Goal: Task Accomplishment & Management: Use online tool/utility

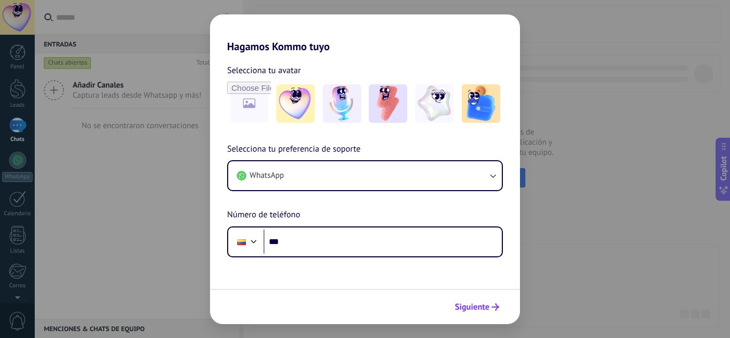
click at [480, 306] on span "Siguiente" at bounding box center [472, 307] width 35 height 7
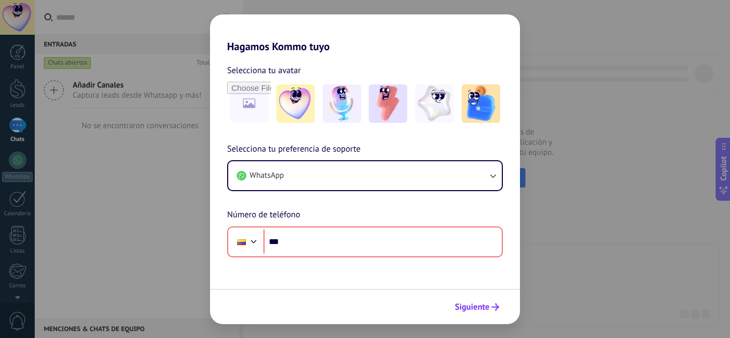
click at [480, 306] on span "Siguiente" at bounding box center [472, 307] width 35 height 7
click at [484, 307] on span "Siguiente" at bounding box center [472, 307] width 35 height 7
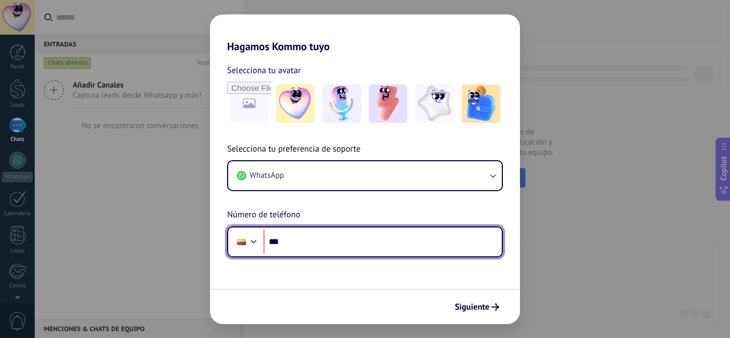
click at [358, 232] on input "***" at bounding box center [382, 242] width 238 height 25
type input "**********"
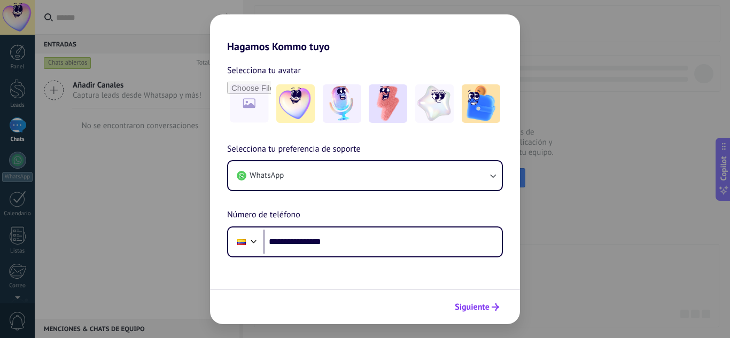
click at [471, 307] on span "Siguiente" at bounding box center [472, 307] width 35 height 7
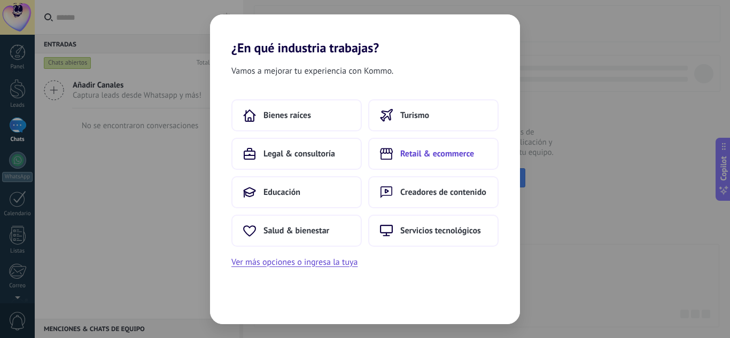
click at [424, 156] on span "Retail & ecommerce" at bounding box center [437, 154] width 74 height 11
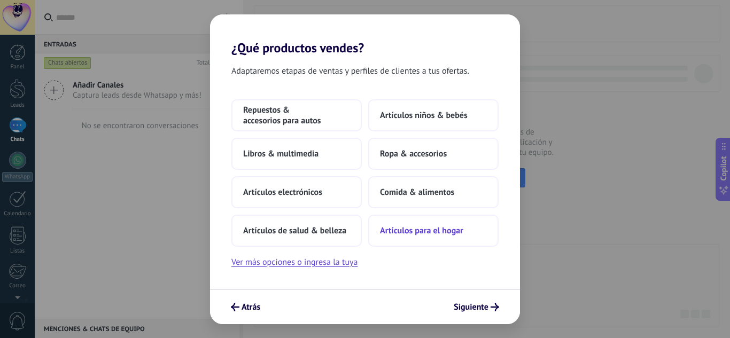
click at [416, 242] on button "Artículos para el hogar" at bounding box center [433, 231] width 130 height 32
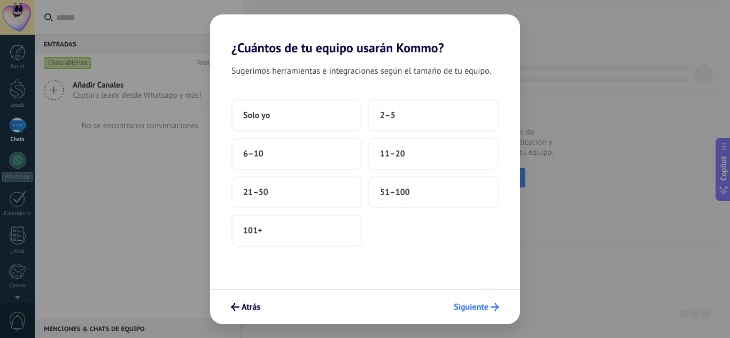
click at [487, 306] on span "Siguiente" at bounding box center [471, 307] width 35 height 7
click at [491, 304] on icon "submit" at bounding box center [495, 307] width 9 height 9
click at [334, 114] on button "Solo yo" at bounding box center [296, 115] width 130 height 32
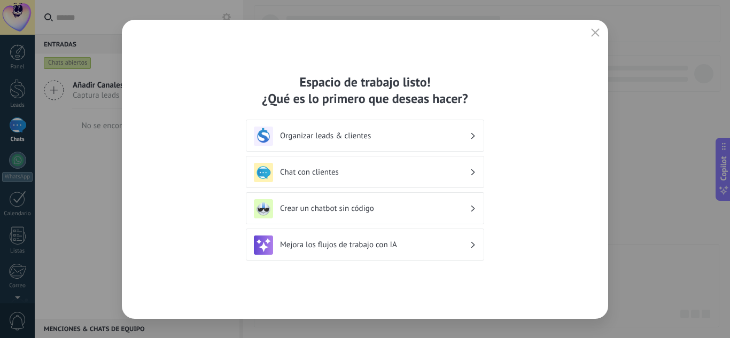
click at [470, 250] on div "Mejora los flujos de trabajo con IA" at bounding box center [365, 245] width 222 height 19
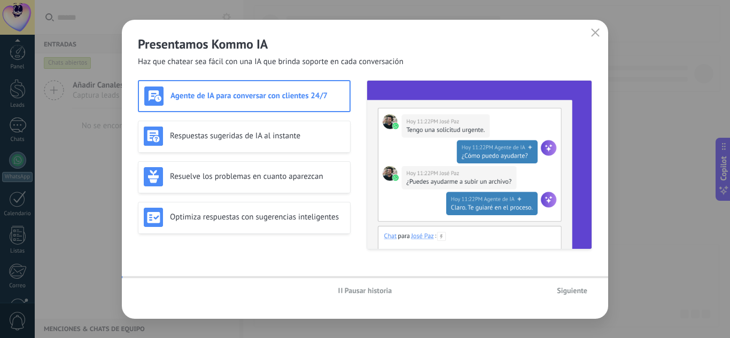
scroll to position [106, 0]
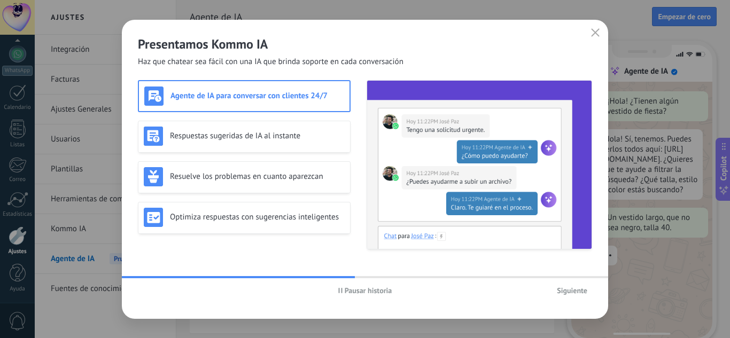
click at [323, 90] on div "Agente de IA para conversar con clientes 24/7" at bounding box center [244, 96] width 200 height 19
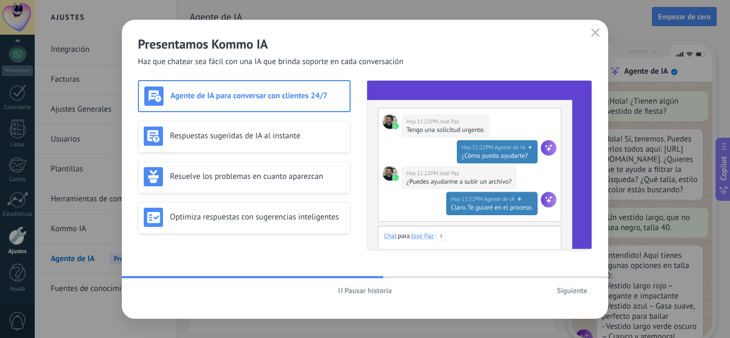
scroll to position [32, 0]
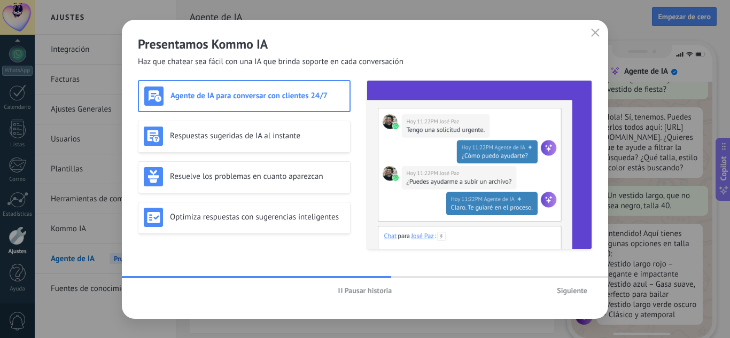
click at [311, 91] on h3 "Agente de IA para conversar con clientes 24/7" at bounding box center [257, 96] width 174 height 10
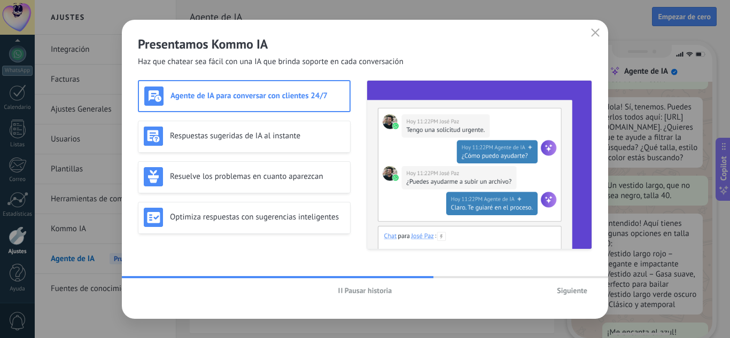
scroll to position [108, 0]
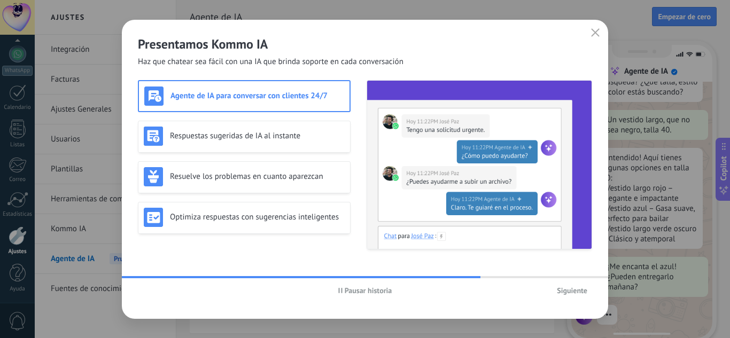
click at [585, 287] on span "Siguiente" at bounding box center [572, 290] width 30 height 7
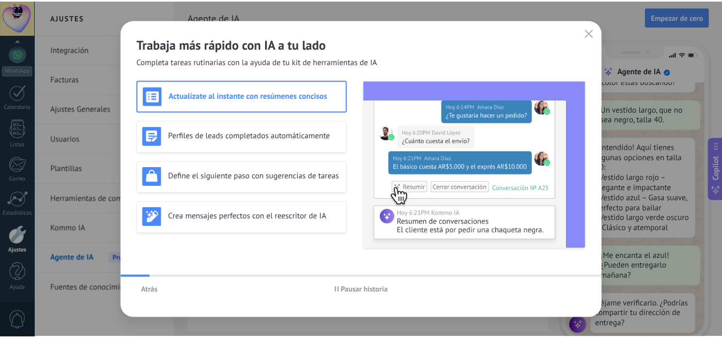
scroll to position [128, 0]
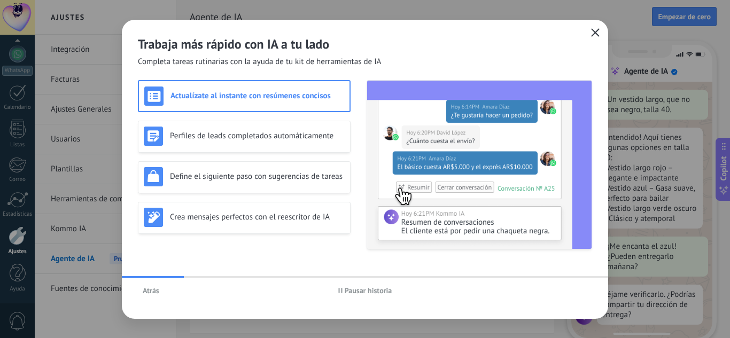
click at [595, 33] on icon "button" at bounding box center [595, 32] width 9 height 9
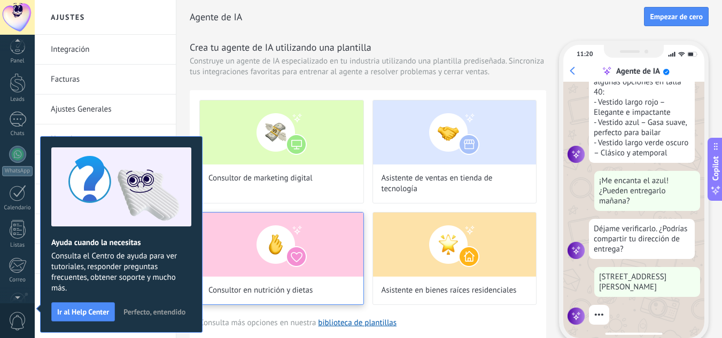
scroll to position [106, 0]
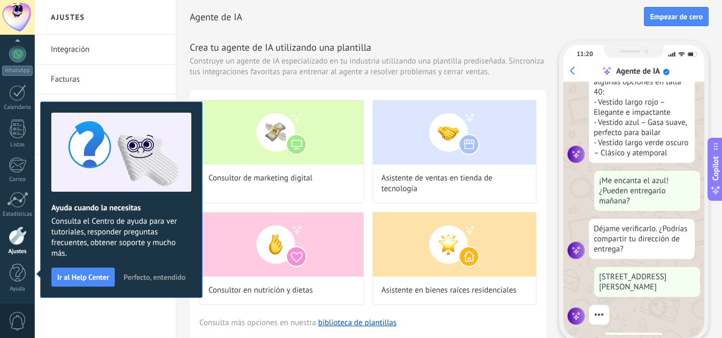
click at [159, 270] on button "Perfecto, entendido" at bounding box center [155, 277] width 72 height 16
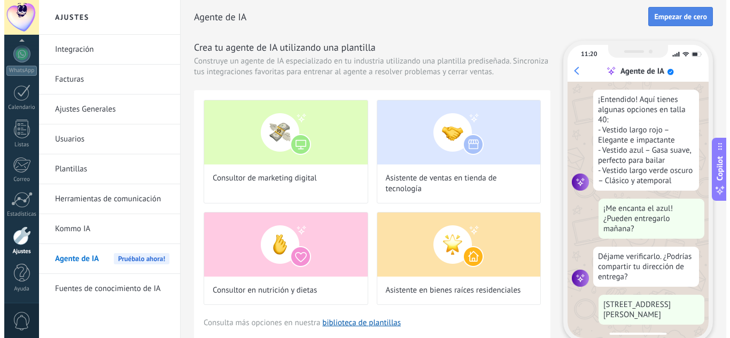
scroll to position [194, 0]
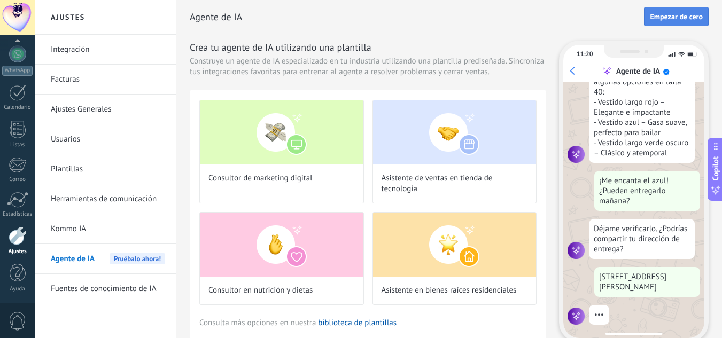
click at [678, 15] on span "Empezar de cero" at bounding box center [676, 16] width 53 height 7
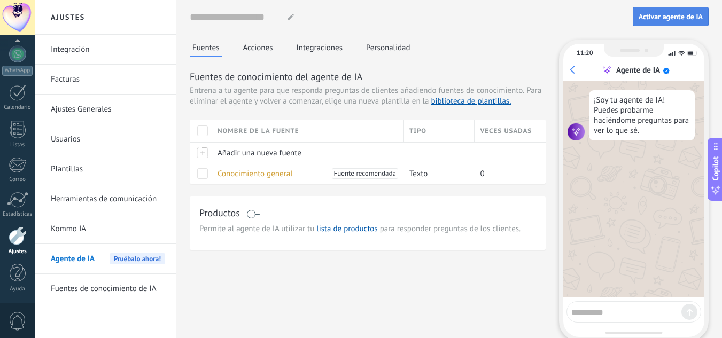
click at [684, 17] on span "Activar agente de IA" at bounding box center [671, 16] width 64 height 7
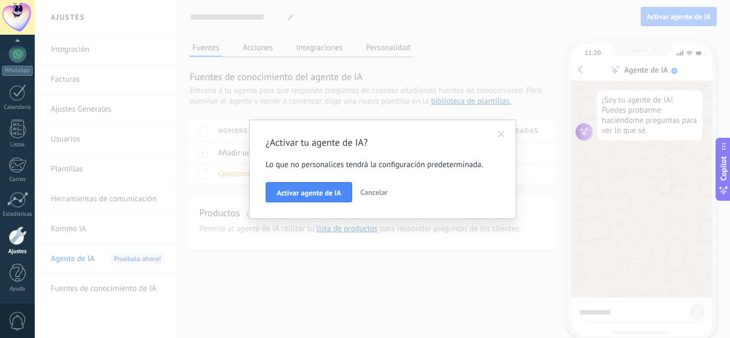
click at [503, 134] on span at bounding box center [501, 134] width 7 height 7
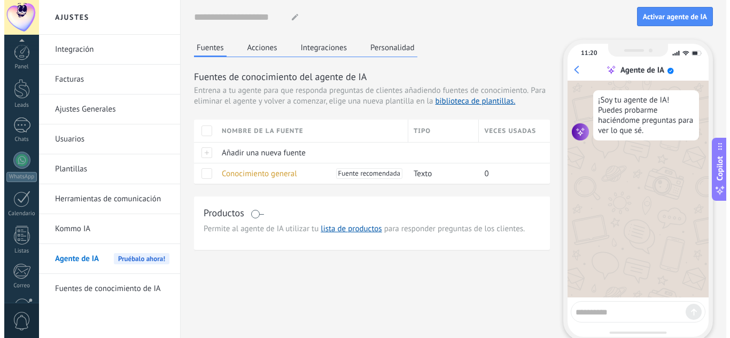
scroll to position [106, 0]
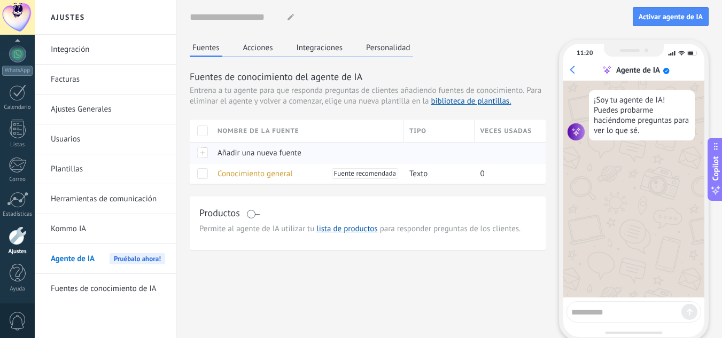
click at [280, 153] on span "Añadir una nueva fuente" at bounding box center [260, 153] width 84 height 10
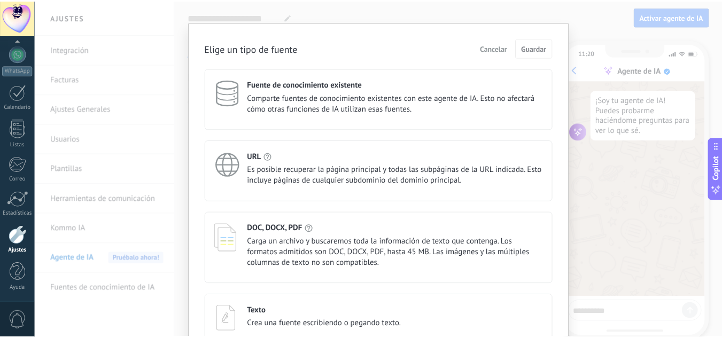
scroll to position [0, 0]
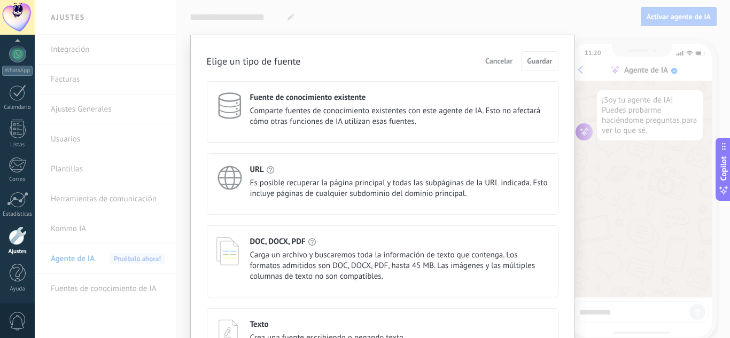
click at [497, 61] on span "Cancelar" at bounding box center [498, 60] width 27 height 7
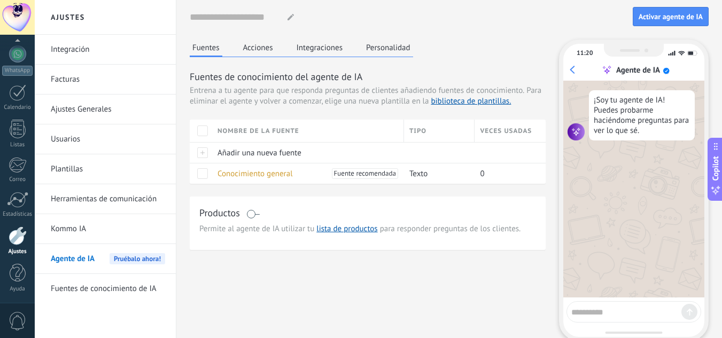
click at [316, 51] on button "Integraciones" at bounding box center [320, 48] width 52 height 16
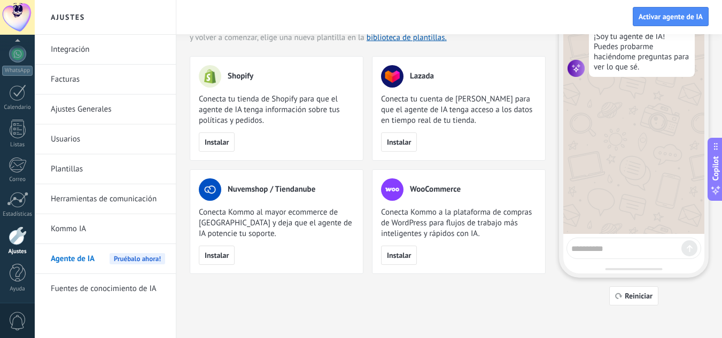
scroll to position [66, 0]
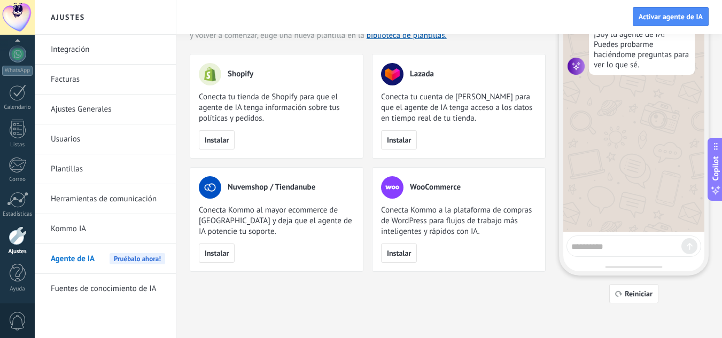
click at [321, 167] on div "Nuvemshop / Tiendanube Conecta Kommo al mayor ecommerce de [GEOGRAPHIC_DATA] y …" at bounding box center [277, 219] width 174 height 105
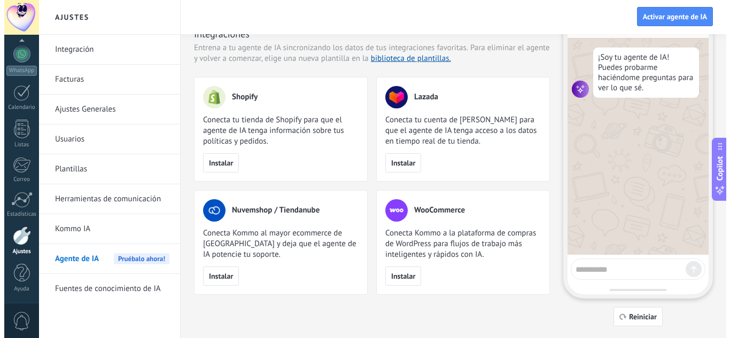
scroll to position [0, 0]
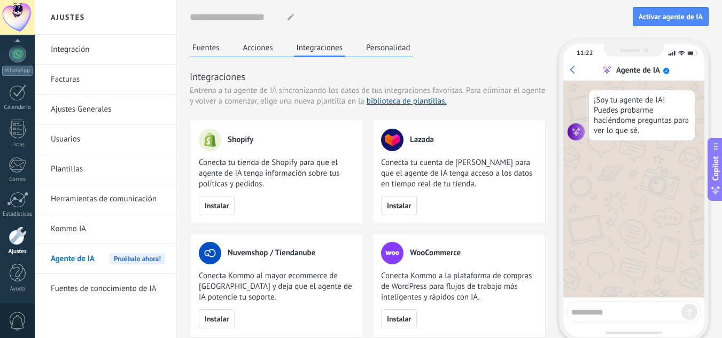
click at [214, 45] on button "Fuentes" at bounding box center [206, 48] width 33 height 16
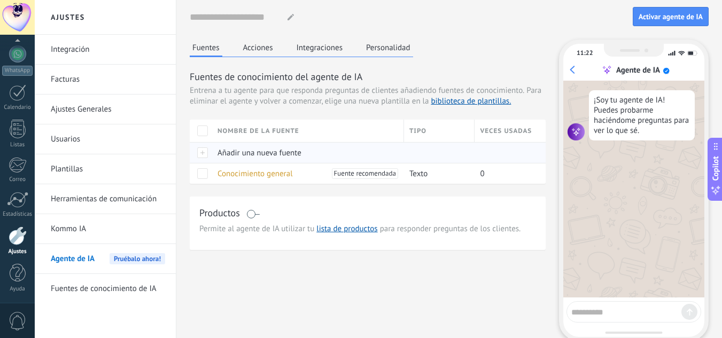
click at [212, 148] on div at bounding box center [201, 152] width 22 height 21
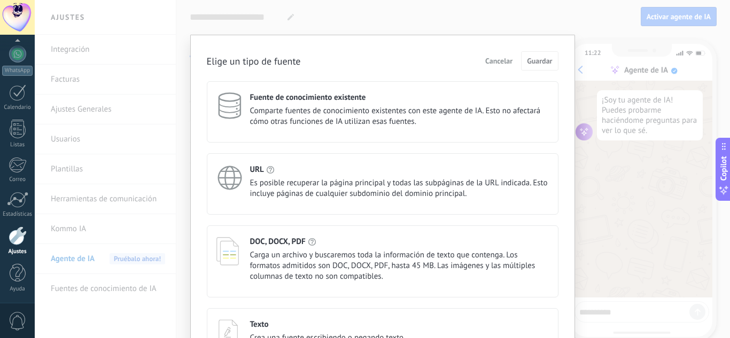
click at [499, 57] on span "Cancelar" at bounding box center [498, 60] width 27 height 7
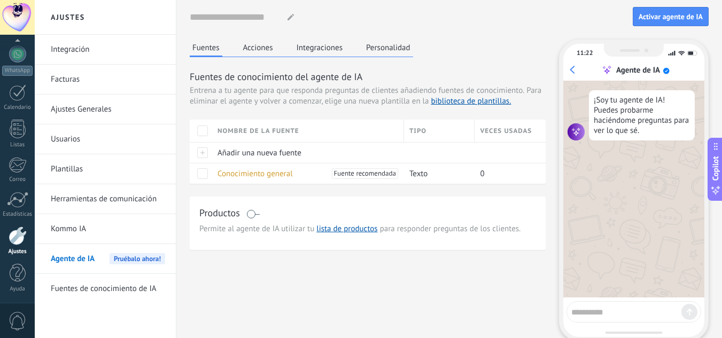
click at [254, 42] on button "Acciones" at bounding box center [258, 48] width 35 height 16
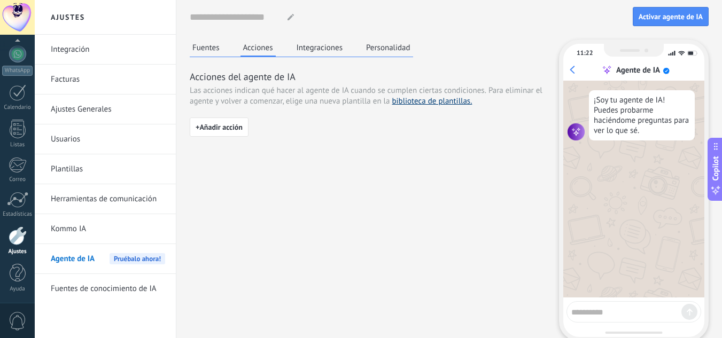
click at [433, 101] on link "biblioteca de plantillas." at bounding box center [432, 101] width 80 height 10
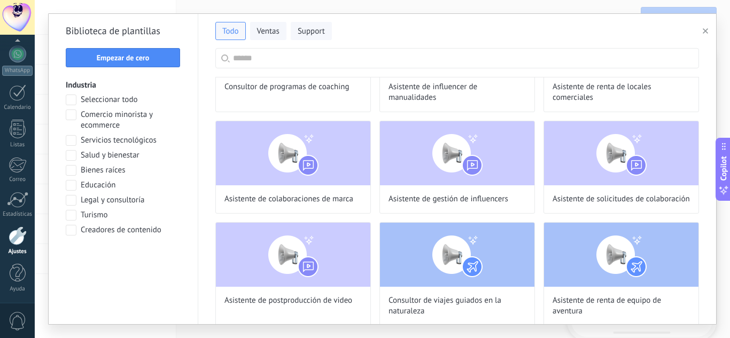
scroll to position [303, 0]
click at [73, 117] on span at bounding box center [71, 115] width 11 height 11
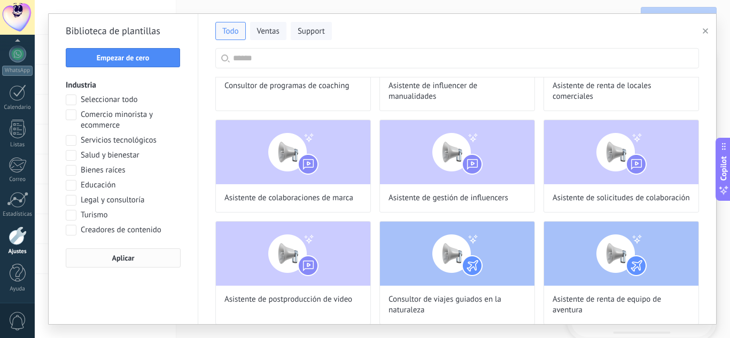
click at [126, 262] on span "Aplicar" at bounding box center [123, 257] width 22 height 7
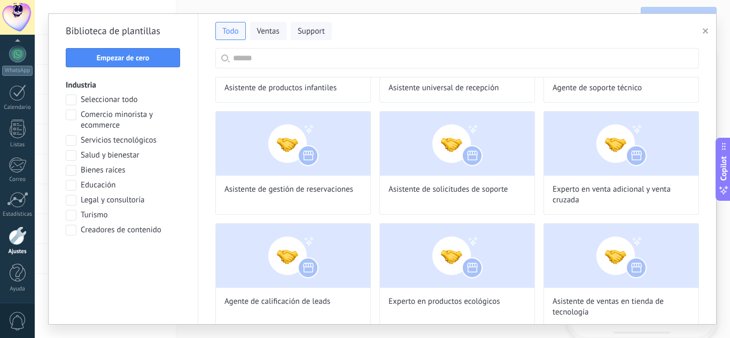
scroll to position [507, 0]
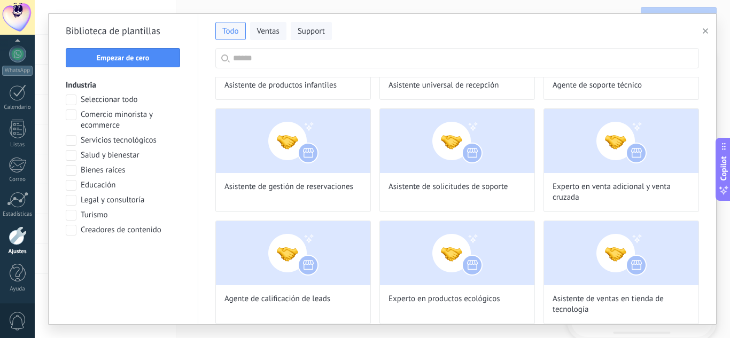
click at [286, 56] on input "text" at bounding box center [463, 58] width 460 height 19
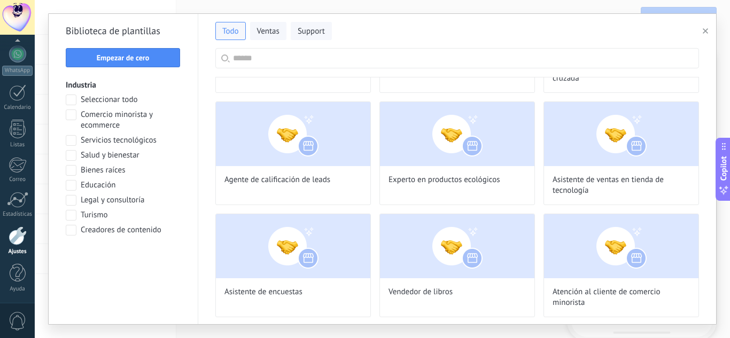
scroll to position [627, 0]
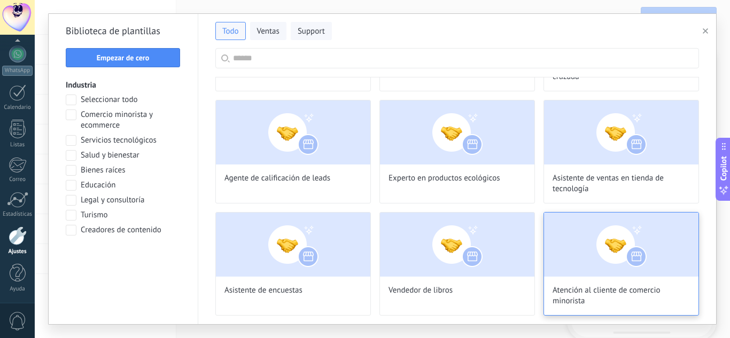
click at [635, 260] on img at bounding box center [621, 245] width 154 height 64
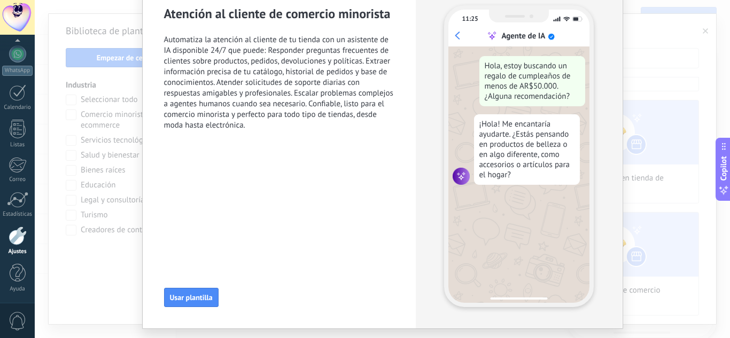
scroll to position [50, 0]
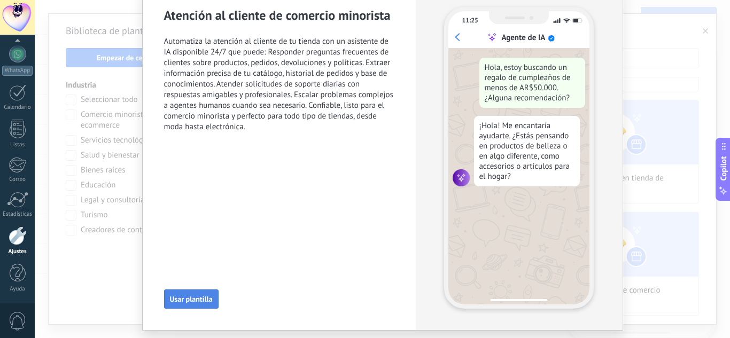
click at [198, 305] on button "Usar plantilla" at bounding box center [191, 299] width 55 height 19
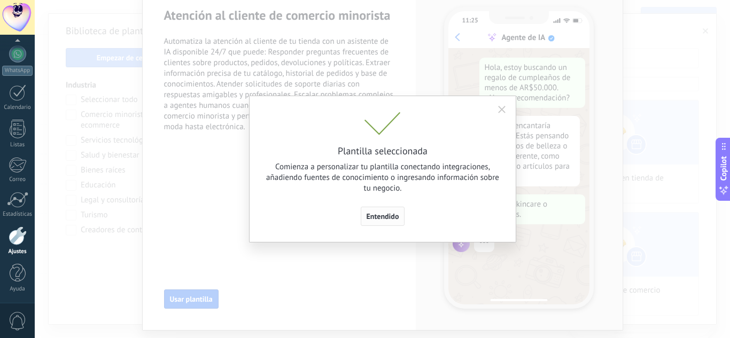
click at [392, 219] on span "Entendido" at bounding box center [383, 216] width 33 height 7
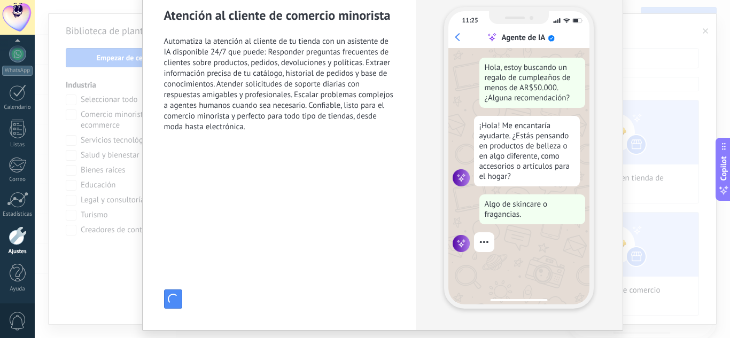
type input "**********"
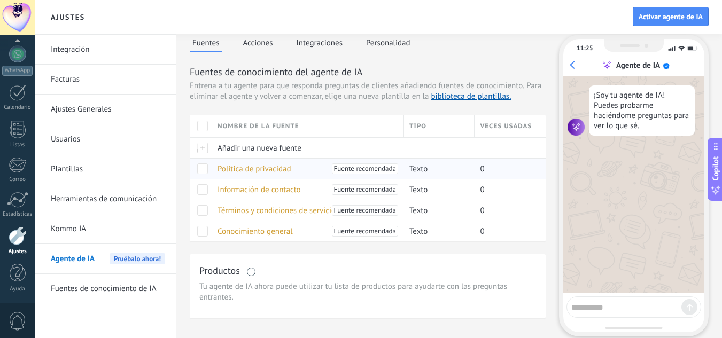
scroll to position [4, 0]
click at [250, 40] on button "Acciones" at bounding box center [258, 43] width 35 height 16
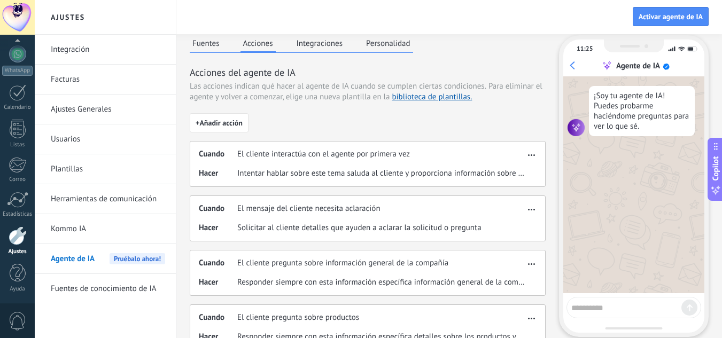
click at [345, 175] on span "Intentar hablar sobre este tema saluda al cliente y proporciona información sob…" at bounding box center [381, 173] width 288 height 11
click at [537, 152] on button "button" at bounding box center [531, 153] width 12 height 13
click at [511, 168] on span "Editar" at bounding box center [510, 171] width 20 height 11
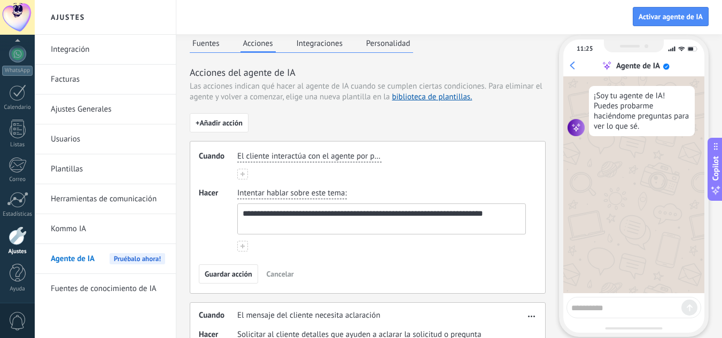
scroll to position [0, 0]
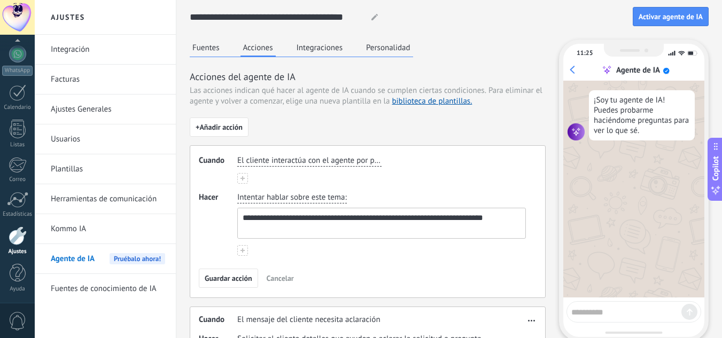
click at [219, 123] on span "+ Añadir acción" at bounding box center [219, 126] width 47 height 7
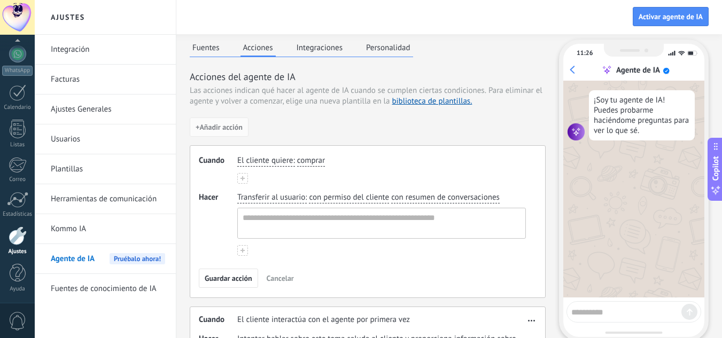
scroll to position [53, 0]
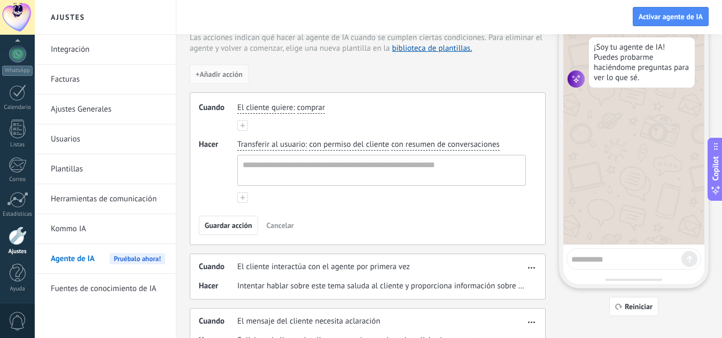
click at [241, 125] on use at bounding box center [243, 125] width 4 height 4
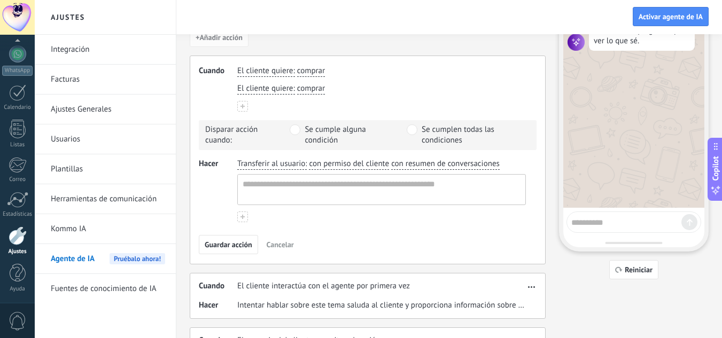
scroll to position [92, 0]
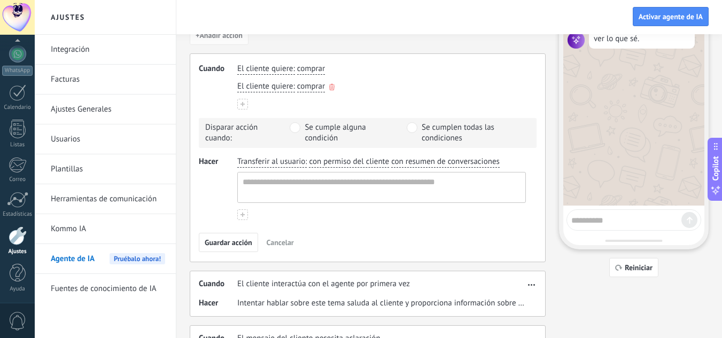
click at [331, 86] on icon "button" at bounding box center [331, 87] width 5 height 6
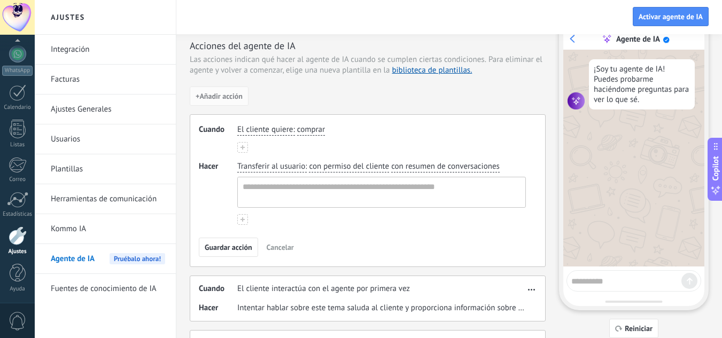
scroll to position [0, 0]
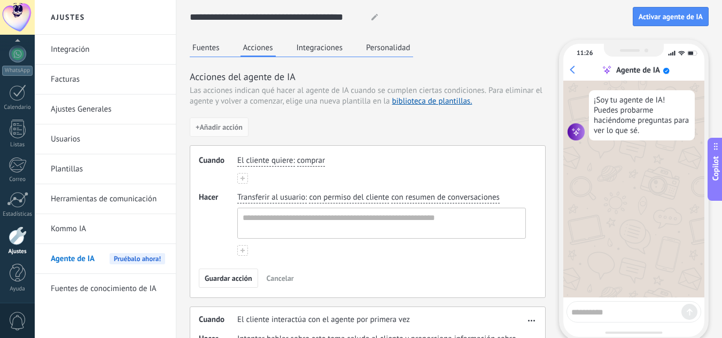
click at [397, 50] on button "Personalidad" at bounding box center [388, 48] width 50 height 16
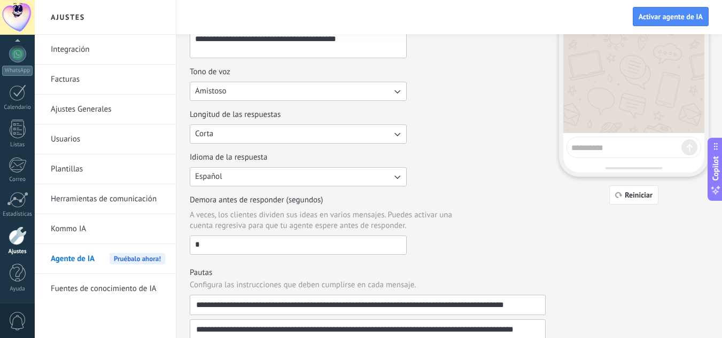
scroll to position [168, 0]
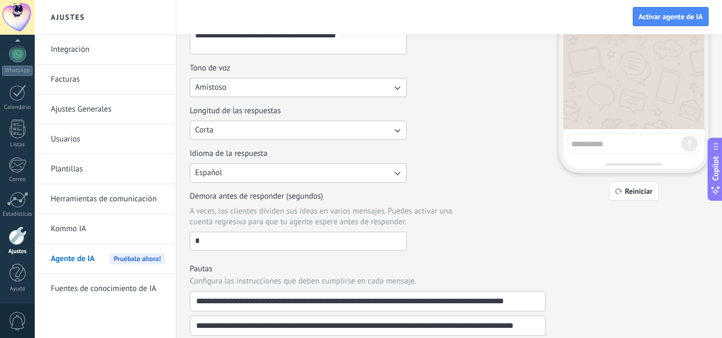
click at [398, 168] on icon "button" at bounding box center [397, 173] width 11 height 11
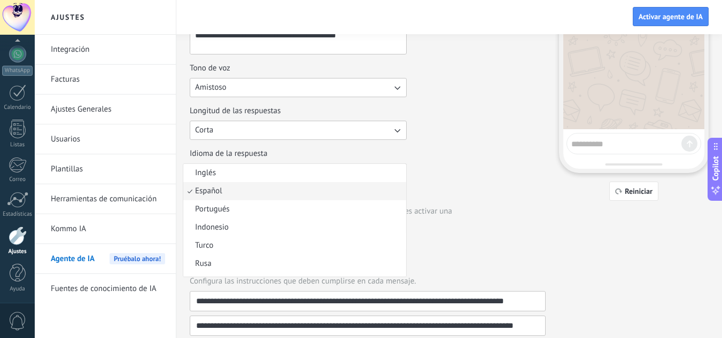
click at [391, 189] on li "Español" at bounding box center [294, 191] width 223 height 18
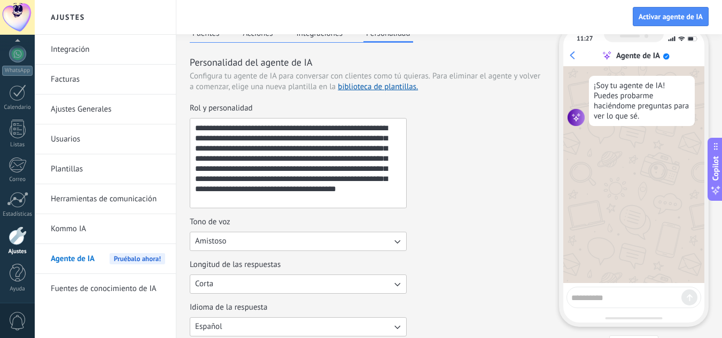
scroll to position [0, 0]
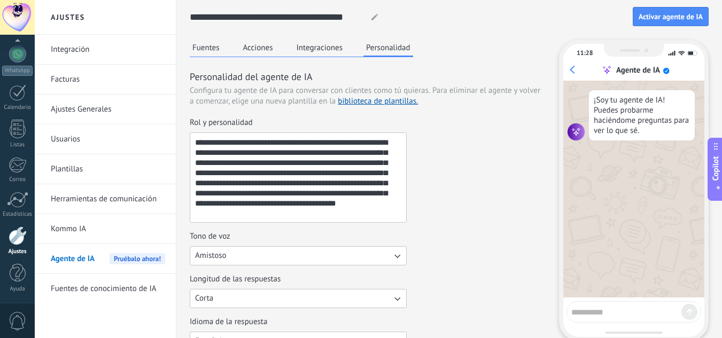
click at [717, 172] on span "Copilot" at bounding box center [715, 168] width 11 height 25
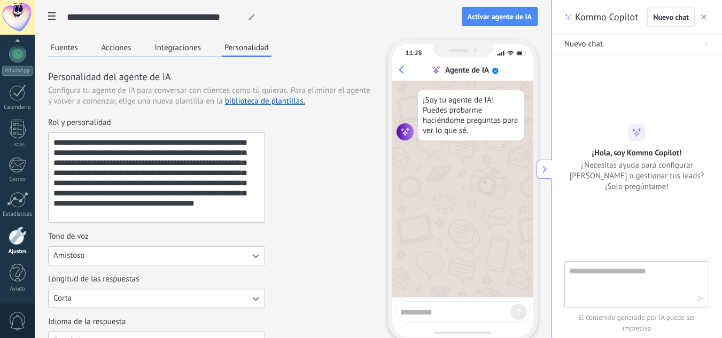
click at [592, 274] on textarea at bounding box center [629, 284] width 120 height 38
click at [706, 15] on use "button" at bounding box center [703, 16] width 5 height 5
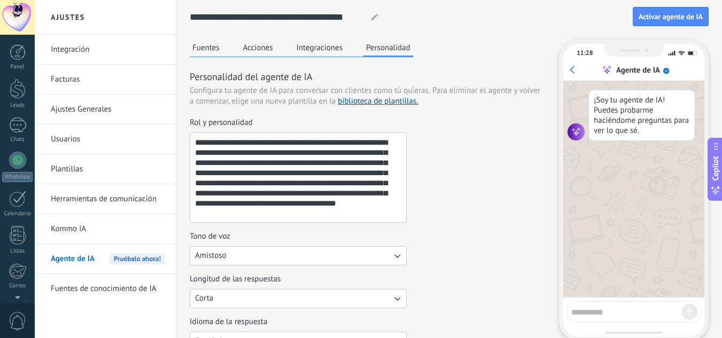
click at [20, 14] on div at bounding box center [17, 17] width 35 height 35
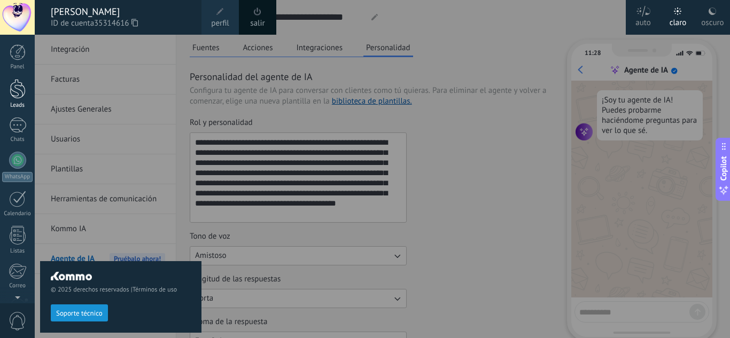
click at [19, 96] on div at bounding box center [18, 89] width 16 height 20
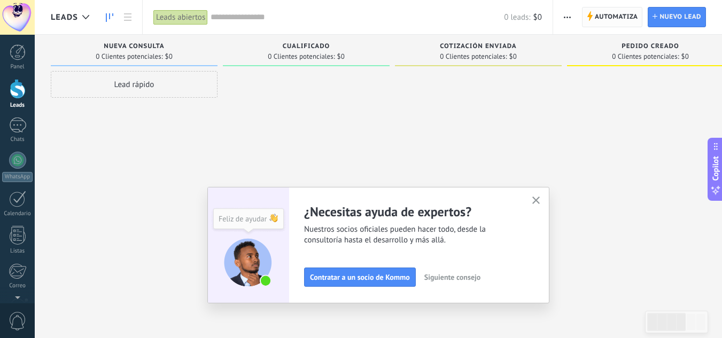
click at [611, 13] on span "Automatiza" at bounding box center [616, 16] width 43 height 19
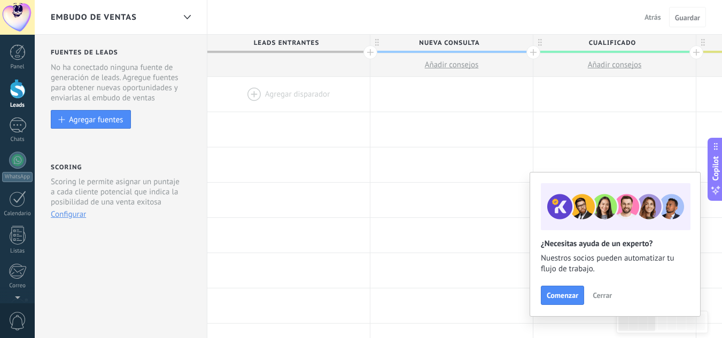
click at [601, 296] on span "Cerrar" at bounding box center [602, 295] width 19 height 7
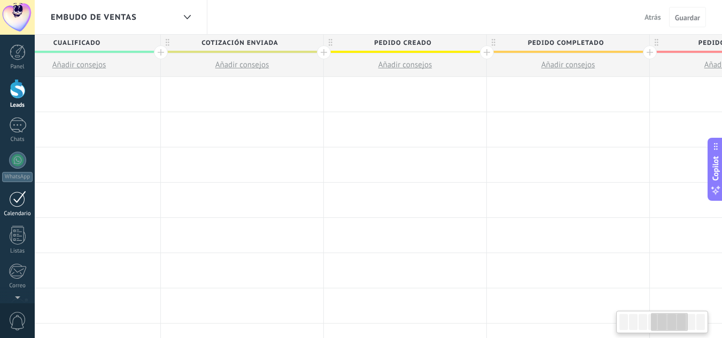
scroll to position [0, 602]
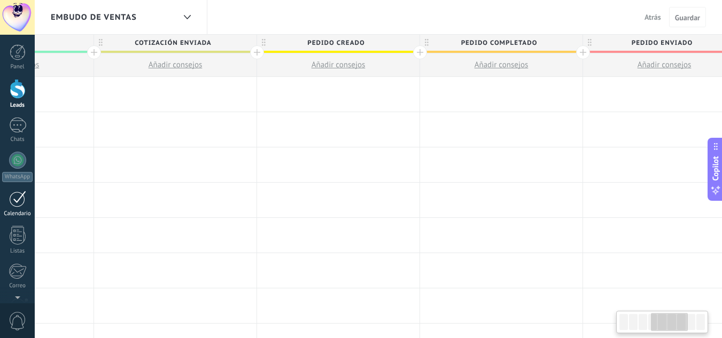
drag, startPoint x: 657, startPoint y: 227, endPoint x: 0, endPoint y: 198, distance: 657.5
click at [0, 198] on body ".abecls-1,.abecls-2{fill-rule:evenodd}.abecls-2{fill:#fff} .abhcls-1{fill:none}…" at bounding box center [361, 169] width 722 height 338
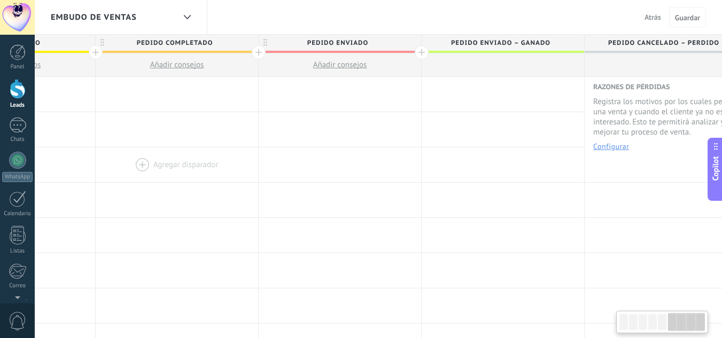
drag, startPoint x: 491, startPoint y: 191, endPoint x: 163, endPoint y: 159, distance: 329.2
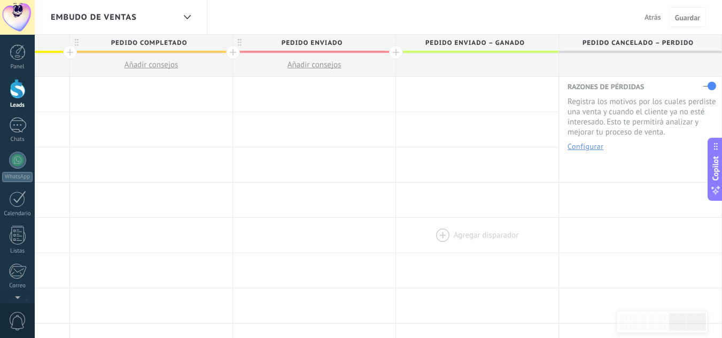
drag, startPoint x: 611, startPoint y: 242, endPoint x: 483, endPoint y: 235, distance: 128.4
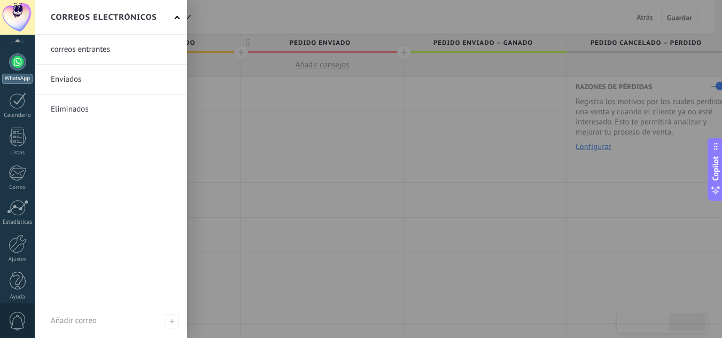
scroll to position [106, 0]
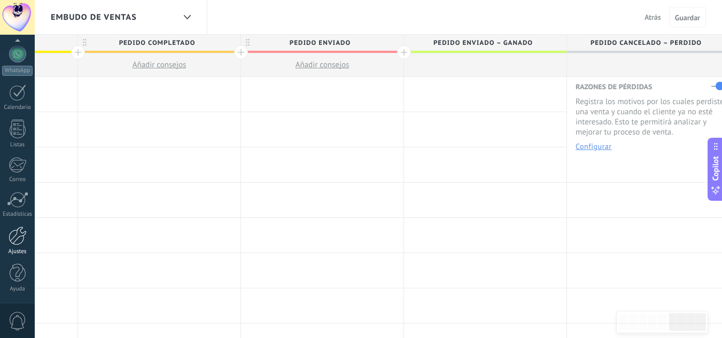
click at [17, 237] on div at bounding box center [18, 236] width 18 height 19
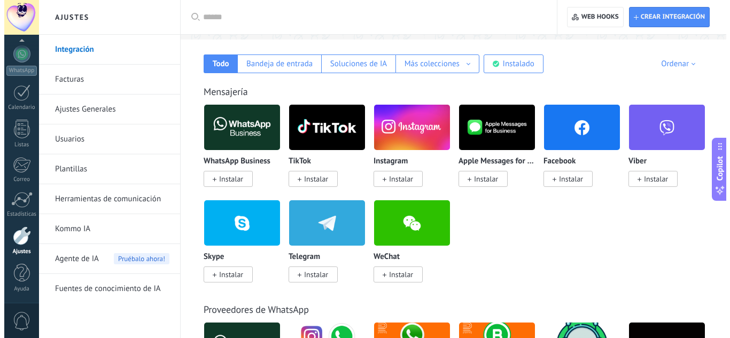
scroll to position [177, 0]
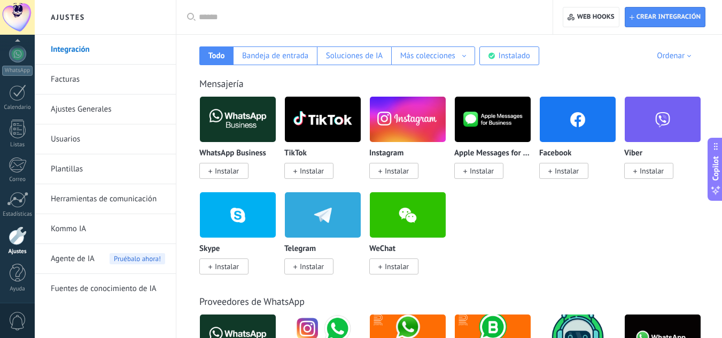
click at [256, 129] on img at bounding box center [238, 120] width 76 height 52
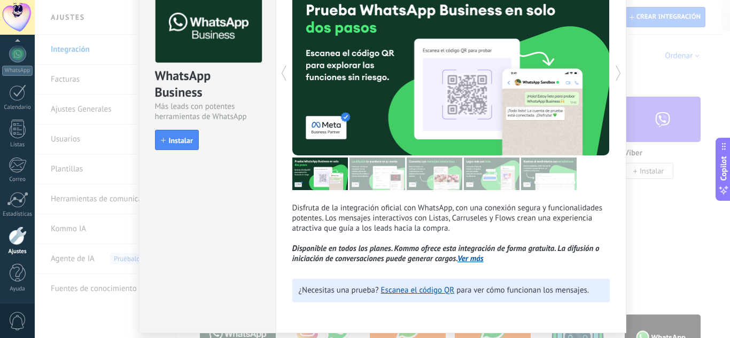
scroll to position [65, 0]
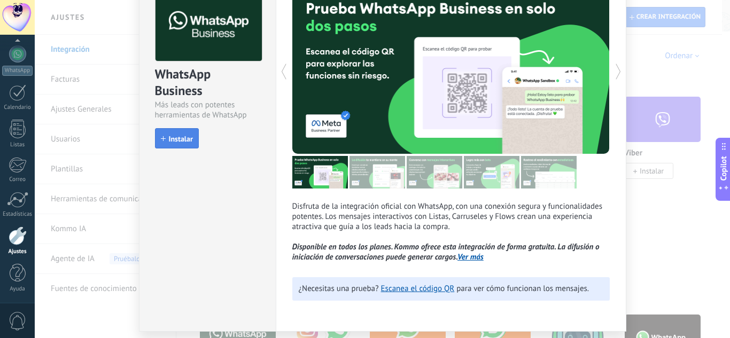
click at [169, 137] on span "Instalar" at bounding box center [181, 138] width 24 height 7
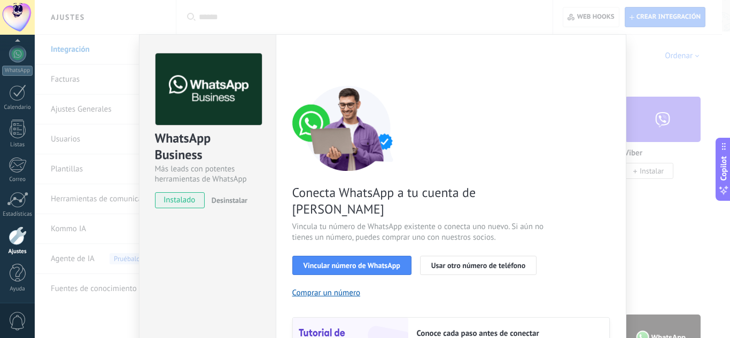
scroll to position [0, 0]
